Goal: Task Accomplishment & Management: Use online tool/utility

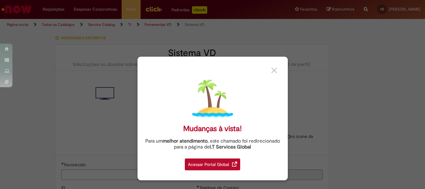
type input "**********"
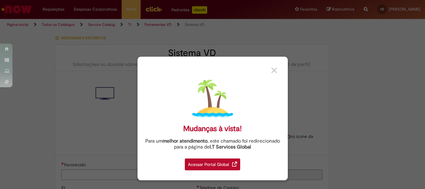
type input "**********"
click at [272, 71] on img at bounding box center [274, 70] width 6 height 6
click at [275, 68] on img at bounding box center [274, 70] width 6 height 6
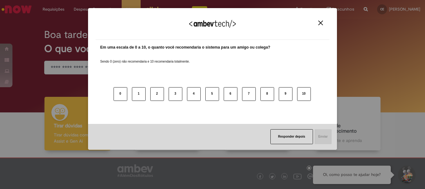
click at [321, 25] on button "Close" at bounding box center [320, 22] width 8 height 5
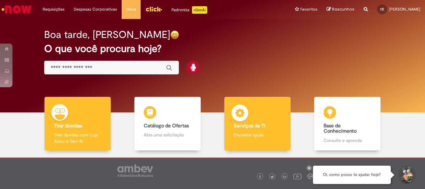
click at [261, 127] on b "Serviços de TI" at bounding box center [250, 126] width 32 height 6
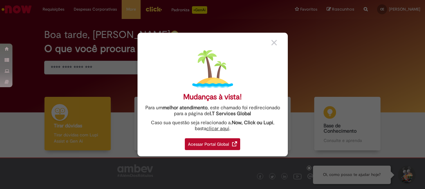
click at [271, 39] on div at bounding box center [277, 42] width 12 height 7
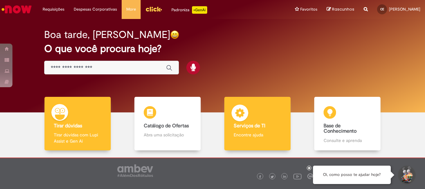
click at [247, 122] on div "Serviços de TI Serviços de TI Encontre ajuda" at bounding box center [257, 124] width 66 height 54
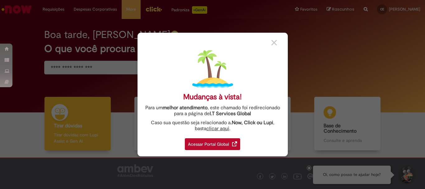
click at [272, 42] on img at bounding box center [274, 43] width 6 height 6
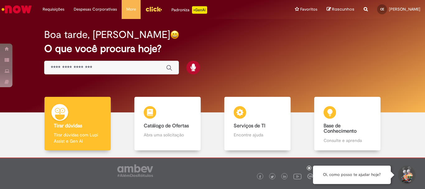
click at [119, 65] on div "Boa tarde, [PERSON_NAME] O que você procura hoje?" at bounding box center [212, 51] width 358 height 53
click at [117, 70] on input "Basta digitar aqui" at bounding box center [105, 67] width 109 height 7
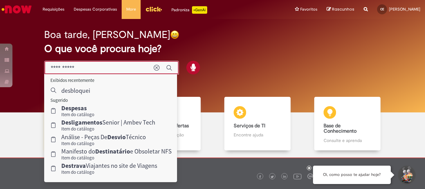
type input "**********"
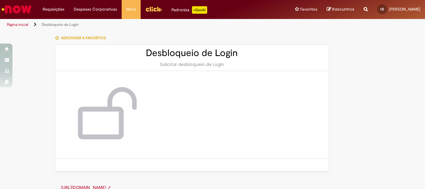
scroll to position [8, 0]
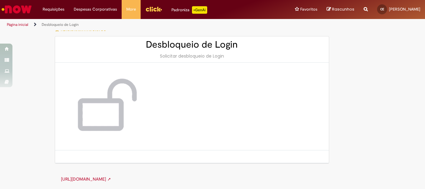
click at [111, 176] on link "[URL][DOMAIN_NAME] ➚" at bounding box center [86, 179] width 50 height 6
click at [111, 181] on link "[URL][DOMAIN_NAME] ➚" at bounding box center [86, 179] width 50 height 6
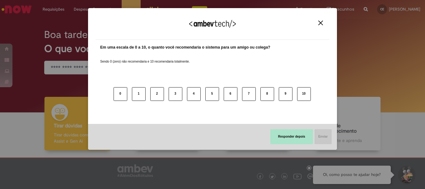
click at [294, 140] on button "Responder depois" at bounding box center [291, 136] width 43 height 15
